Goal: Task Accomplishment & Management: Use online tool/utility

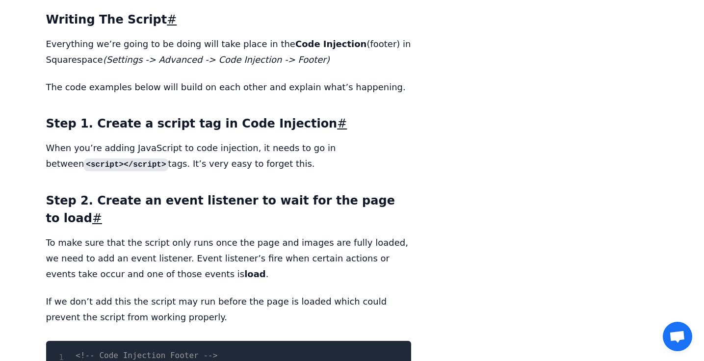
scroll to position [2954, 0]
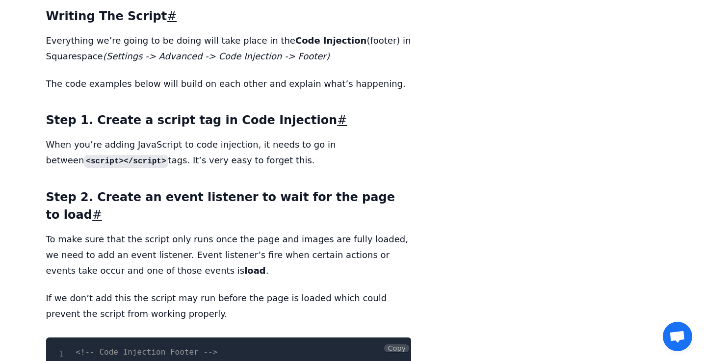
drag, startPoint x: 119, startPoint y: 304, endPoint x: 72, endPoint y: 209, distance: 106.2
copy code "<!-- Code Injection Footer --> < script > ( function ( ) { window . addEventLis…"
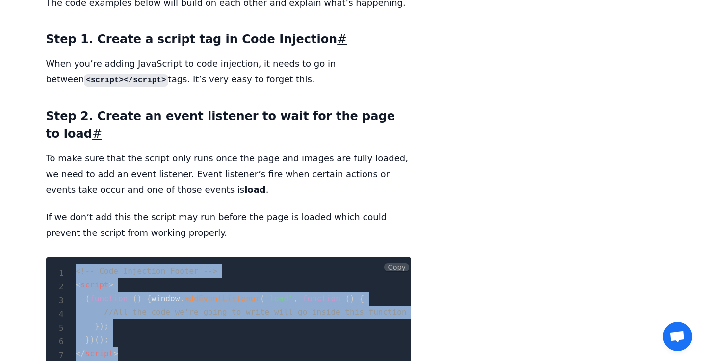
scroll to position [3033, 0]
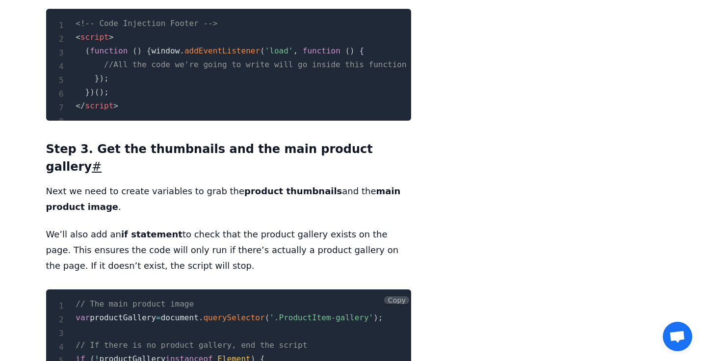
scroll to position [3285, 0]
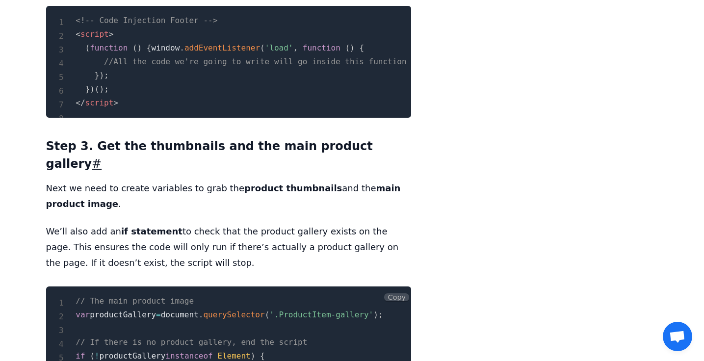
click at [246, 287] on pre "// The main product image var productGallery = document . querySelector ( '.Pro…" at bounding box center [228, 363] width 365 height 153
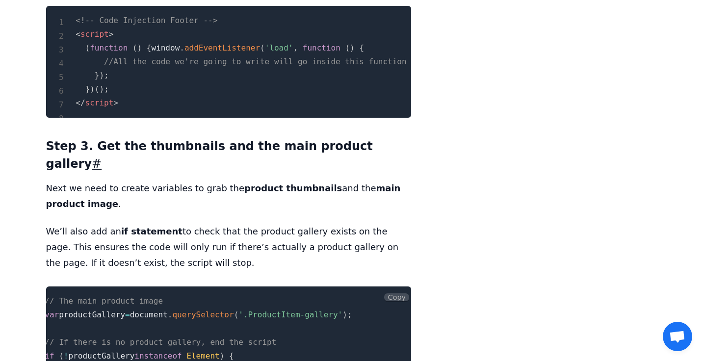
drag, startPoint x: 248, startPoint y: 276, endPoint x: 409, endPoint y: 325, distance: 168.1
click at [313, 287] on pre "// The main product image var productGallery = document . querySelector ( '.Pro…" at bounding box center [228, 363] width 365 height 153
click at [384, 293] on button "Copy" at bounding box center [396, 297] width 25 height 8
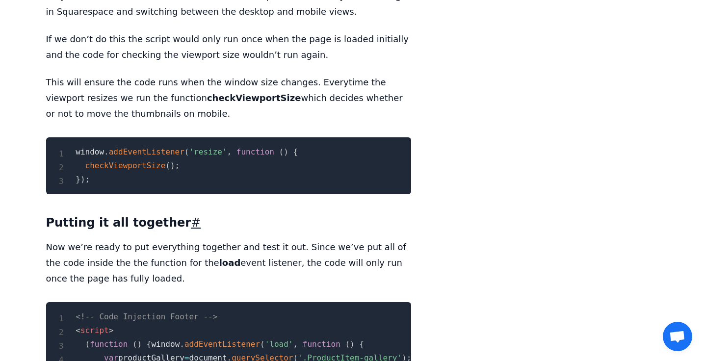
scroll to position [6446, 0]
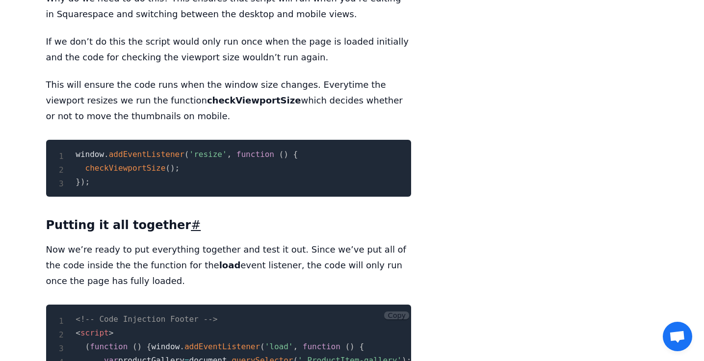
click at [384, 312] on button "Copy" at bounding box center [396, 316] width 25 height 8
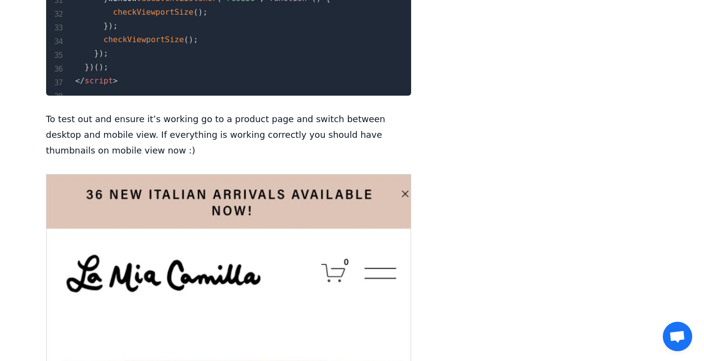
scroll to position [7178, 0]
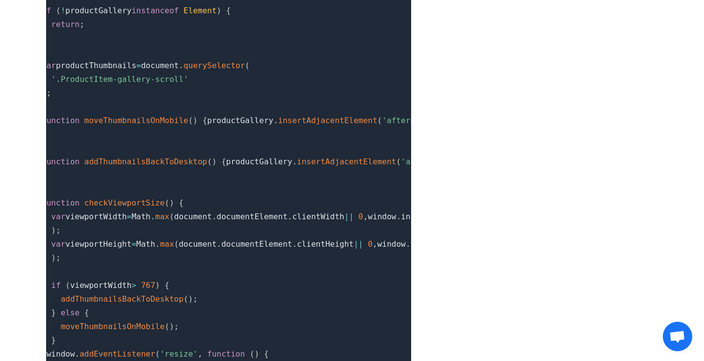
scroll to position [6822, 0]
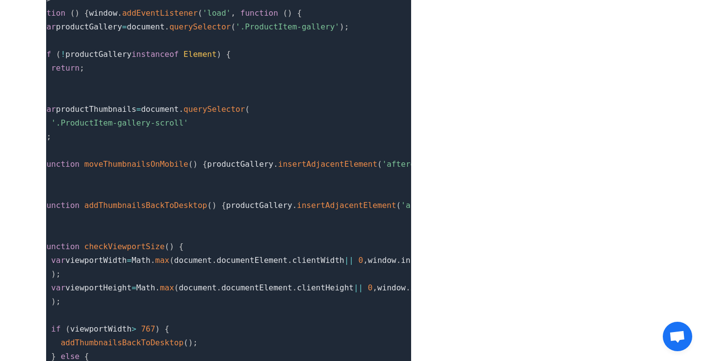
scroll to position [6689, 0]
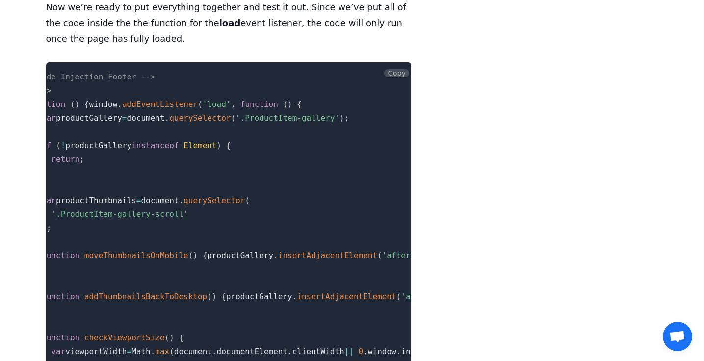
click at [311, 118] on pre "<!-- Code Injection Footer --> < script > ( function ( ) { window . addEventLis…" at bounding box center [228, 324] width 365 height 524
click at [234, 136] on pre "<!-- Code Injection Footer --> < script > ( function ( ) { window . addEventLis…" at bounding box center [228, 324] width 365 height 524
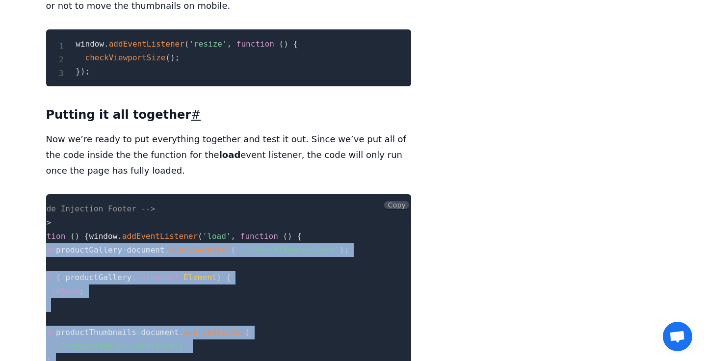
scroll to position [0, 0]
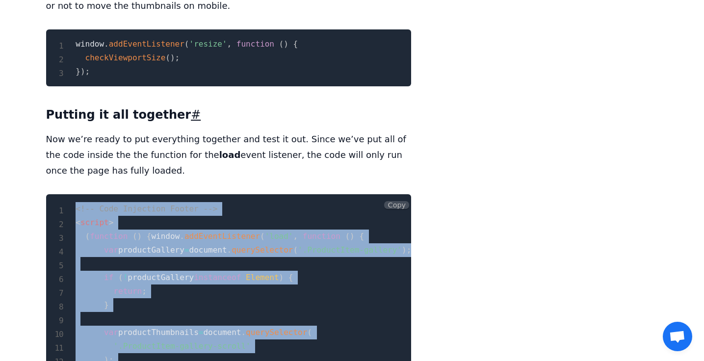
drag, startPoint x: 97, startPoint y: 244, endPoint x: 37, endPoint y: 87, distance: 167.6
copy code "<!-- Code Injection Footer --> < script > ( function ( ) { window . addEventLis…"
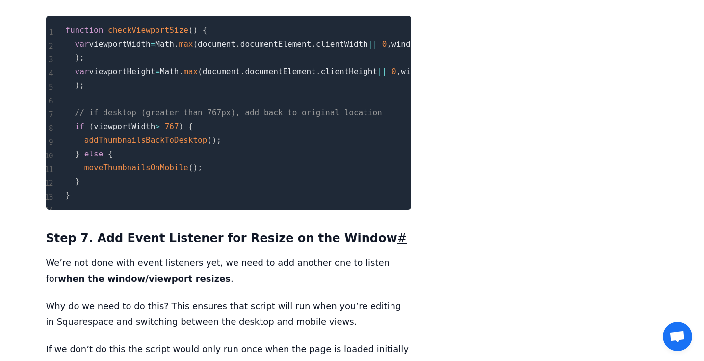
scroll to position [5890, 0]
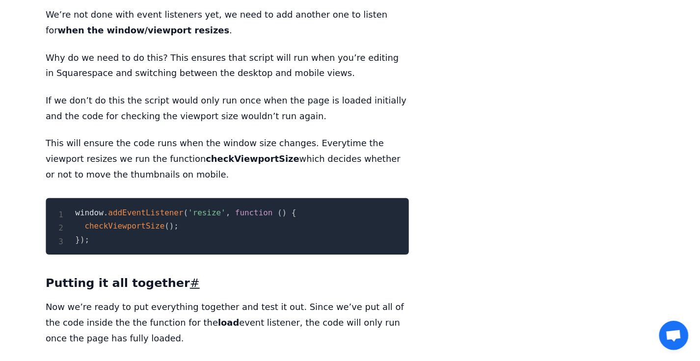
scroll to position [6396, 0]
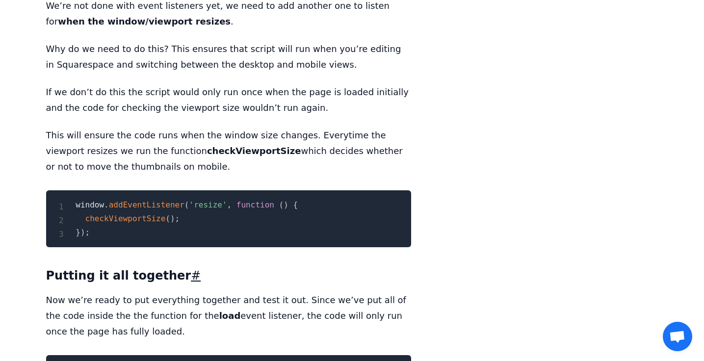
click at [384, 361] on button "Copy" at bounding box center [396, 366] width 25 height 8
